Goal: Task Accomplishment & Management: Complete application form

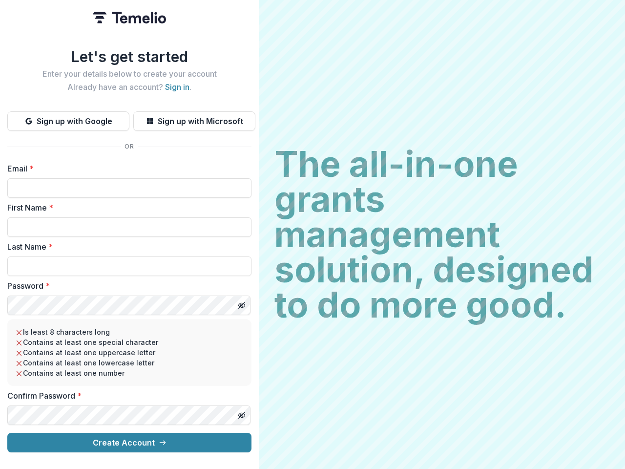
click at [312, 234] on h2 "The all-in-one grants management solution, designed to do more good." at bounding box center [441, 234] width 335 height 176
click at [68, 117] on button "Sign up with Google" at bounding box center [68, 121] width 122 height 20
click at [194, 117] on button "Sign up with Microsoft" at bounding box center [194, 121] width 122 height 20
click at [241, 302] on line "Toggle password visibility" at bounding box center [242, 305] width 6 height 6
click at [241, 412] on line "Toggle password visibility" at bounding box center [242, 415] width 6 height 6
